Goal: Book appointment/travel/reservation

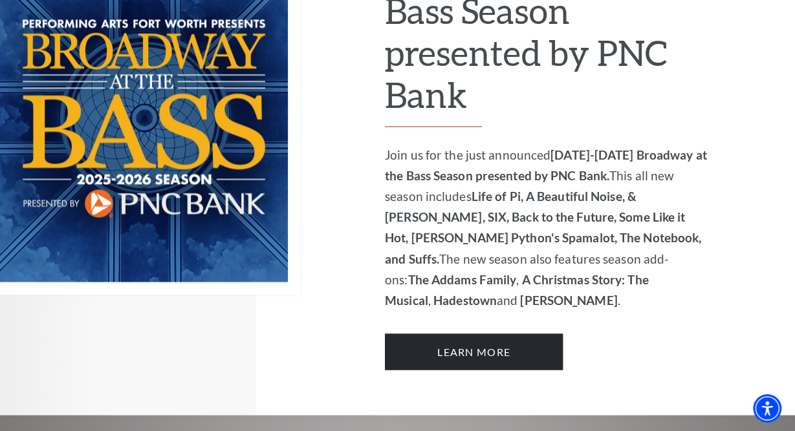
scroll to position [919, 0]
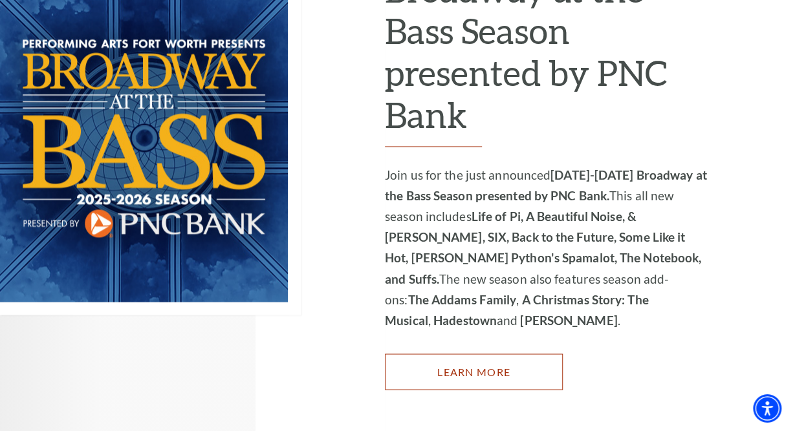
click at [466, 354] on link "Learn More" at bounding box center [474, 372] width 178 height 36
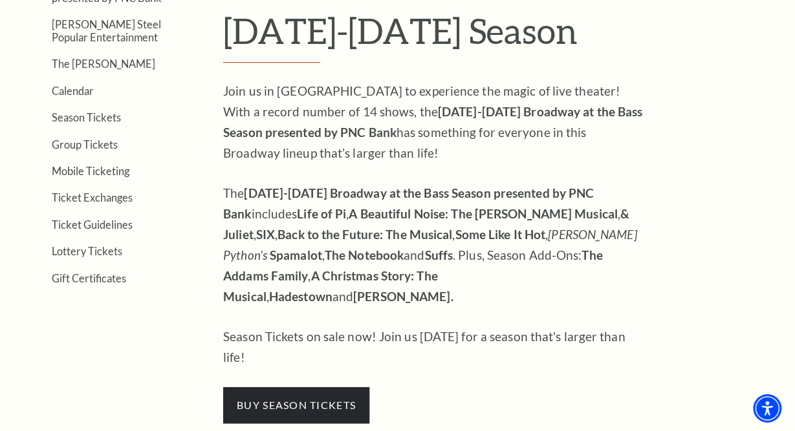
scroll to position [346, 0]
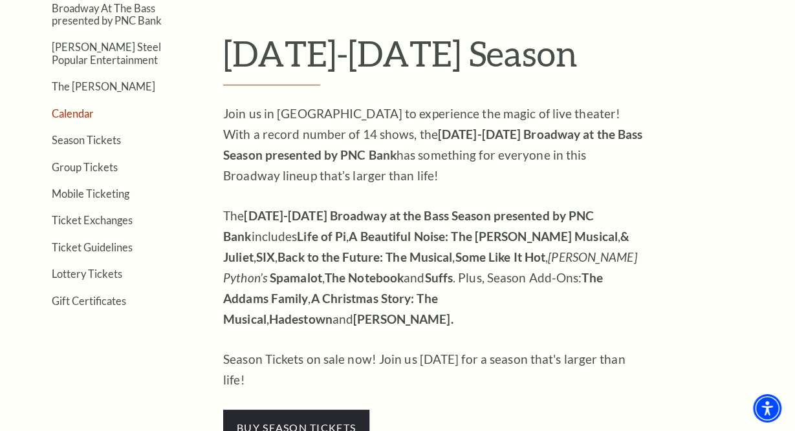
click at [83, 113] on link "Calendar" at bounding box center [73, 113] width 42 height 12
